Goal: Transaction & Acquisition: Purchase product/service

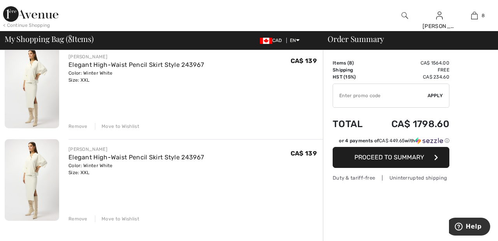
scroll to position [623, 0]
click at [126, 219] on div "Move to Wishlist" at bounding box center [117, 218] width 44 height 7
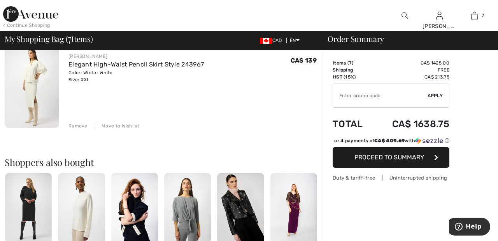
click at [80, 126] on div "Remove" at bounding box center [78, 126] width 19 height 7
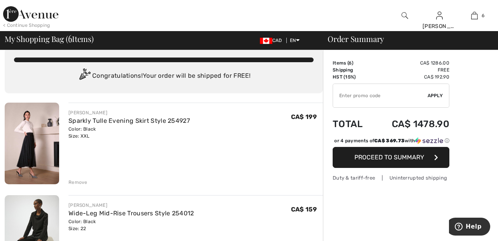
scroll to position [0, 0]
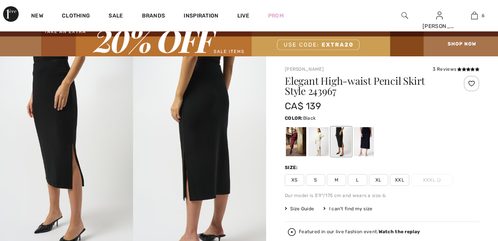
scroll to position [18, 0]
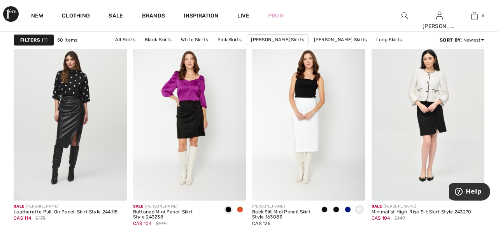
scroll to position [2424, 0]
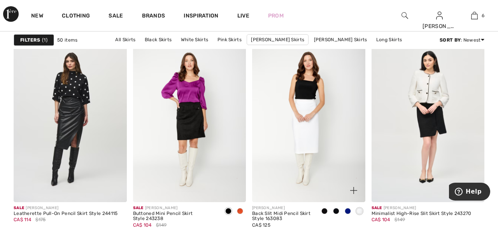
click at [314, 122] on img at bounding box center [308, 118] width 113 height 170
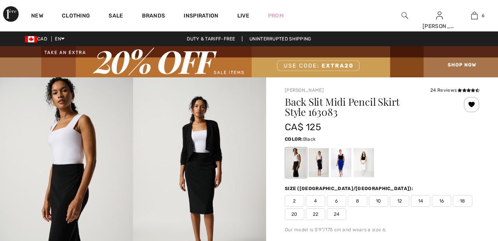
checkbox input "true"
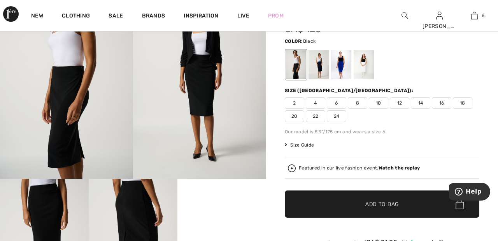
click at [367, 64] on div at bounding box center [364, 64] width 20 height 29
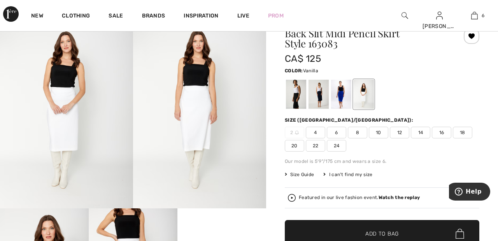
scroll to position [69, 0]
click at [338, 146] on span "24" at bounding box center [336, 146] width 19 height 12
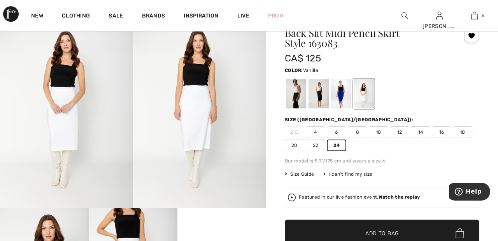
click at [400, 233] on span "✔ Added to Bag Add to Bag" at bounding box center [382, 233] width 195 height 27
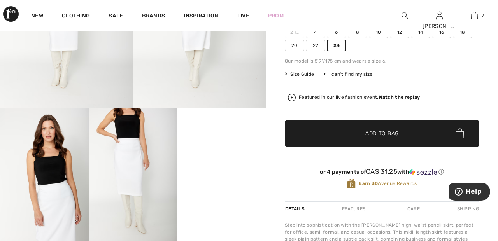
scroll to position [164, 0]
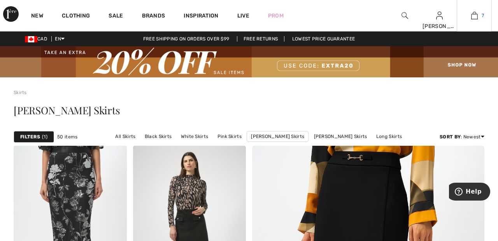
click at [476, 14] on img at bounding box center [474, 15] width 7 height 9
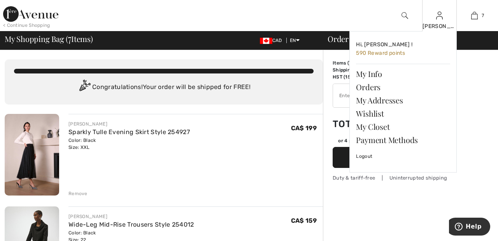
click at [441, 19] on img at bounding box center [439, 15] width 7 height 9
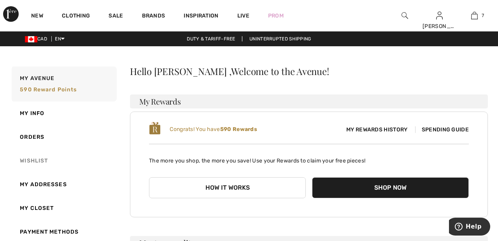
click at [40, 163] on link "Wishlist" at bounding box center [63, 161] width 107 height 24
